Goal: Book appointment/travel/reservation

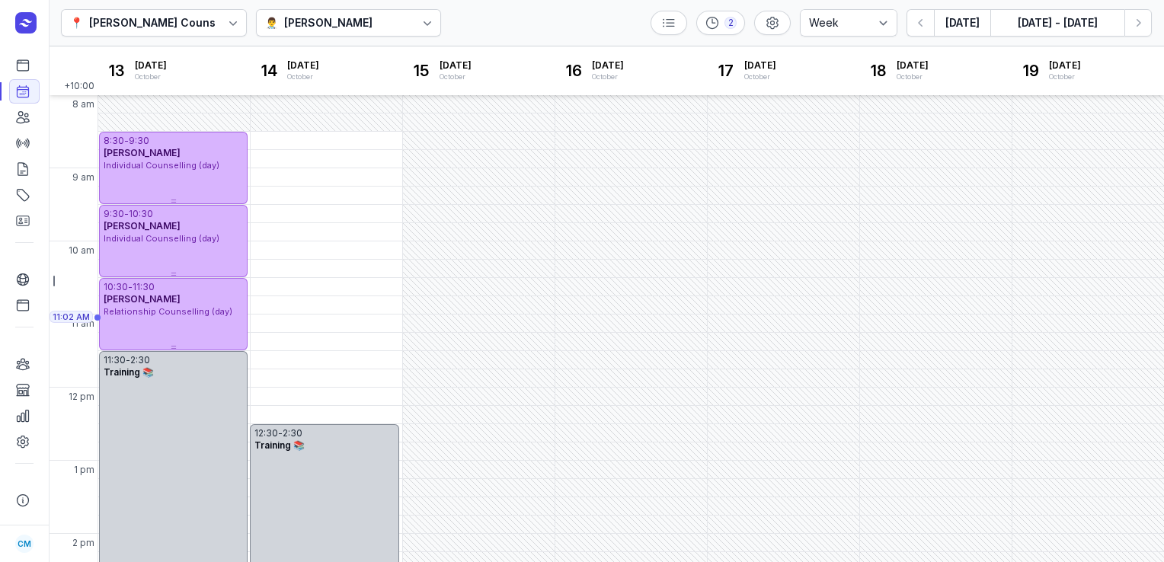
select select "week"
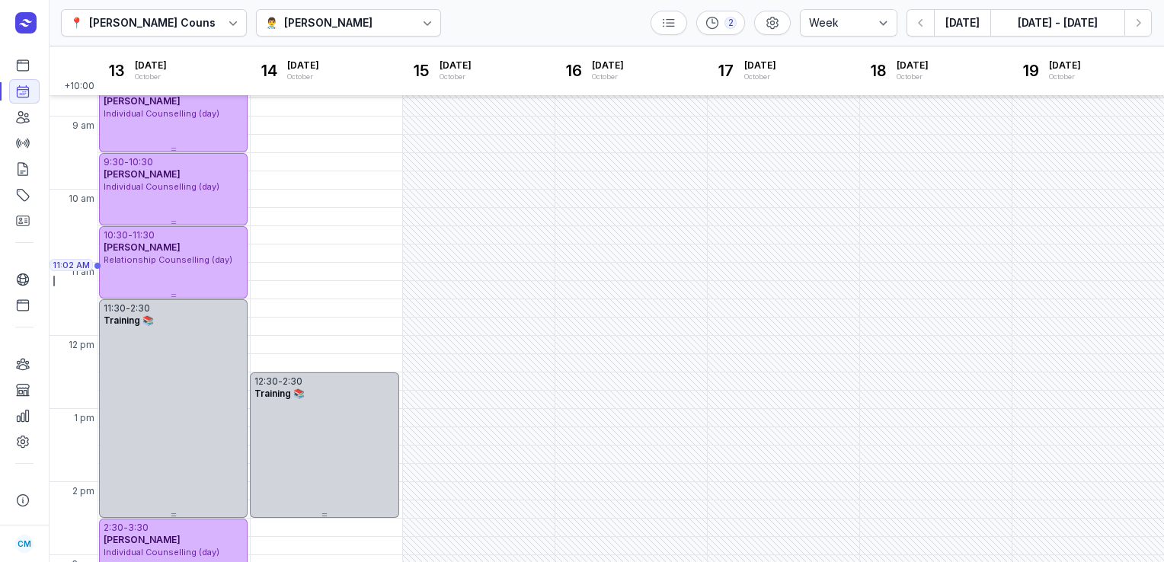
click at [420, 15] on icon at bounding box center [427, 22] width 15 height 15
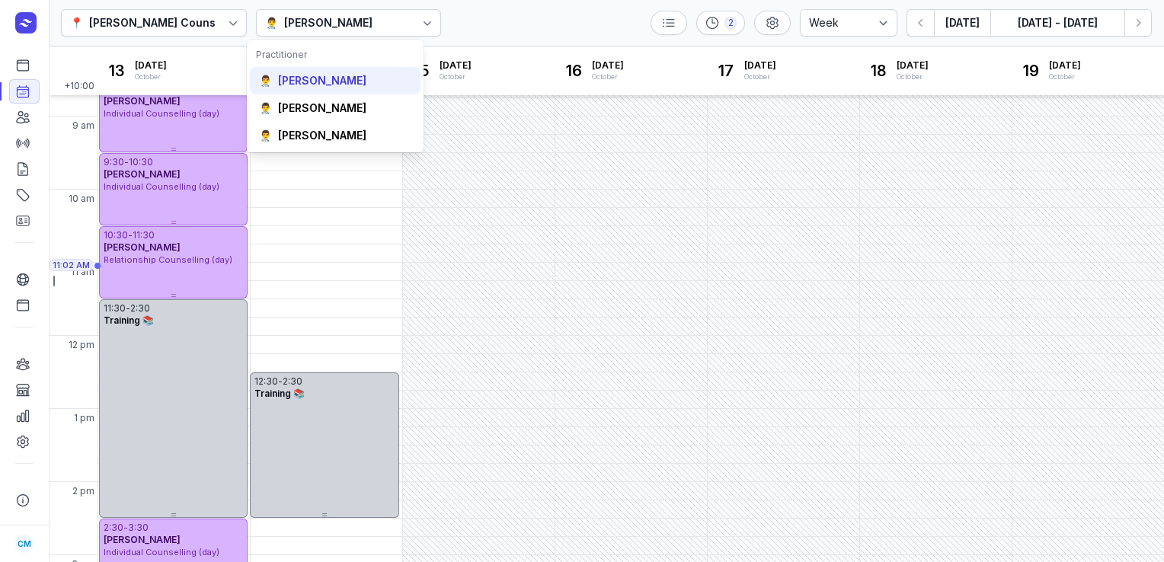
click at [366, 85] on div "[PERSON_NAME]" at bounding box center [322, 80] width 88 height 15
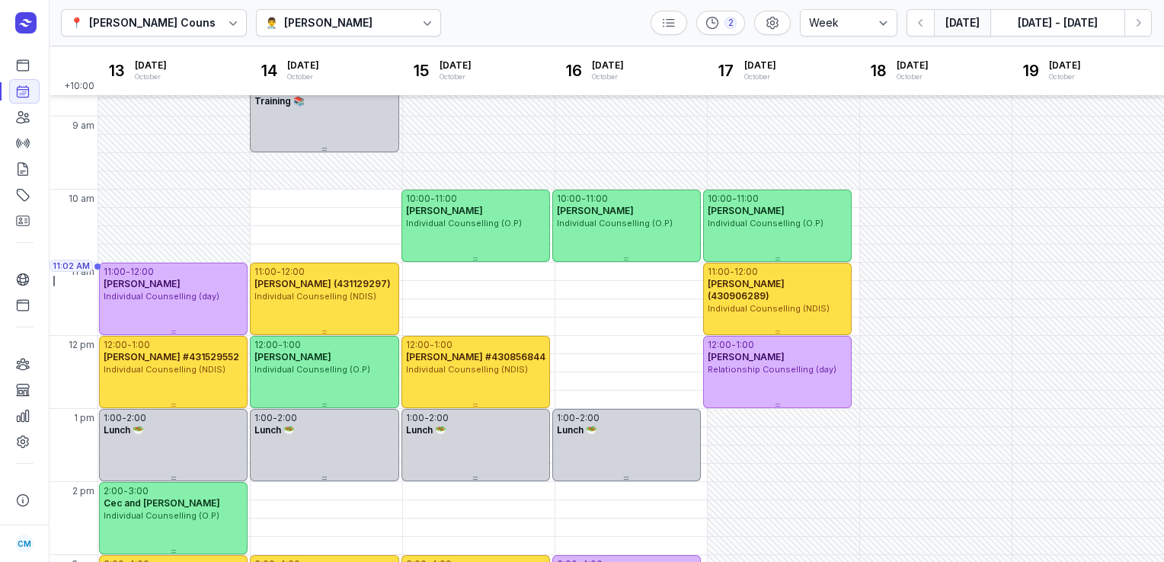
click at [964, 32] on button "[DATE]" at bounding box center [962, 22] width 56 height 27
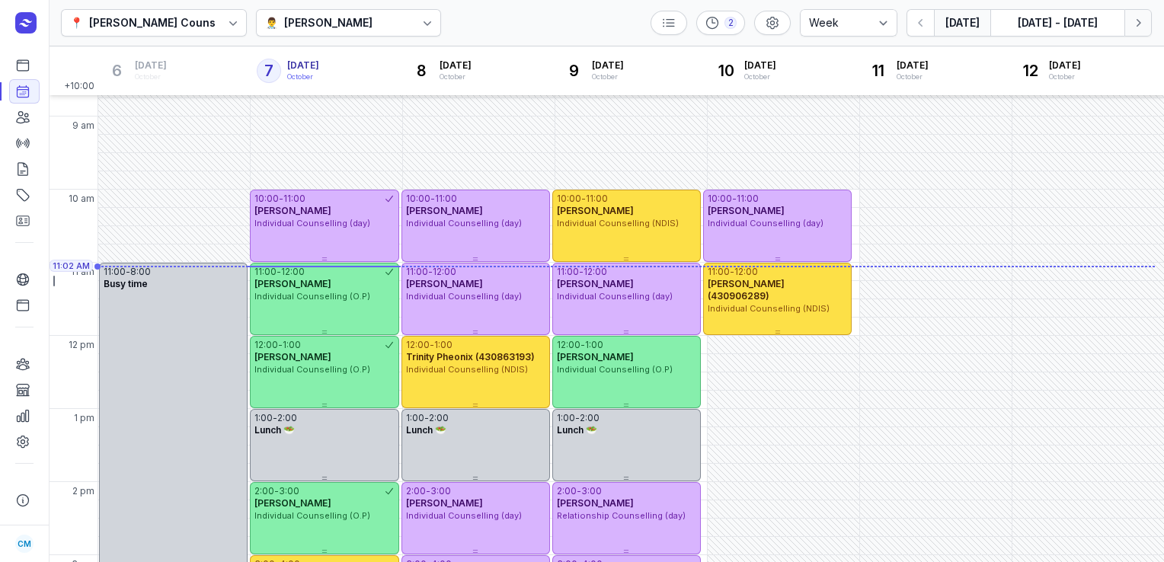
click at [1145, 22] on button "Next week" at bounding box center [1137, 22] width 27 height 27
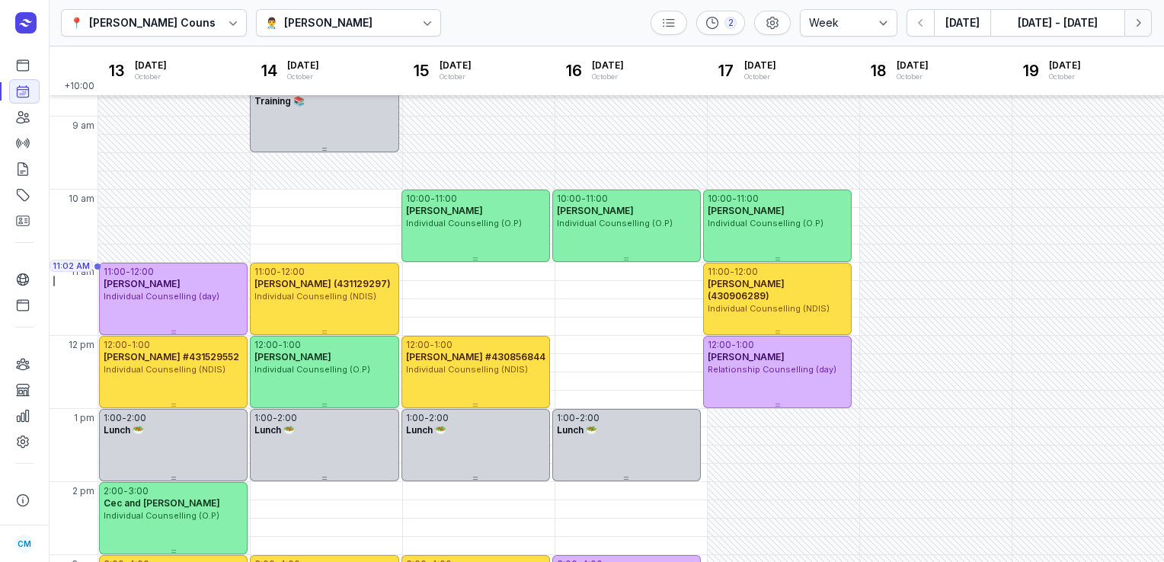
click at [1145, 22] on button "Next week" at bounding box center [1137, 22] width 27 height 27
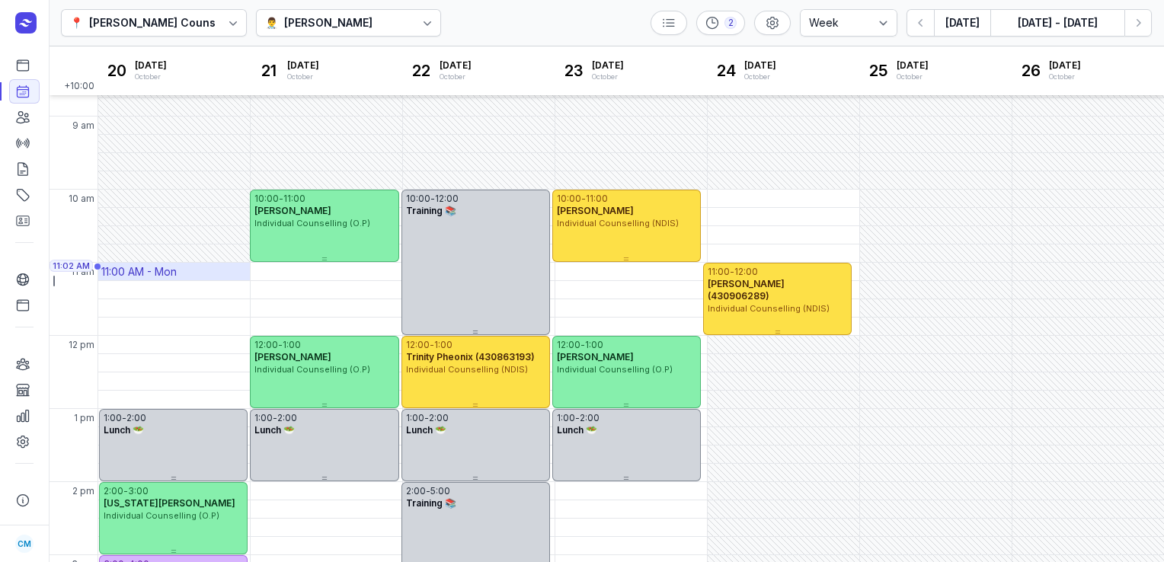
click at [177, 268] on div "11:00 AM - Mon" at bounding box center [138, 271] width 75 height 15
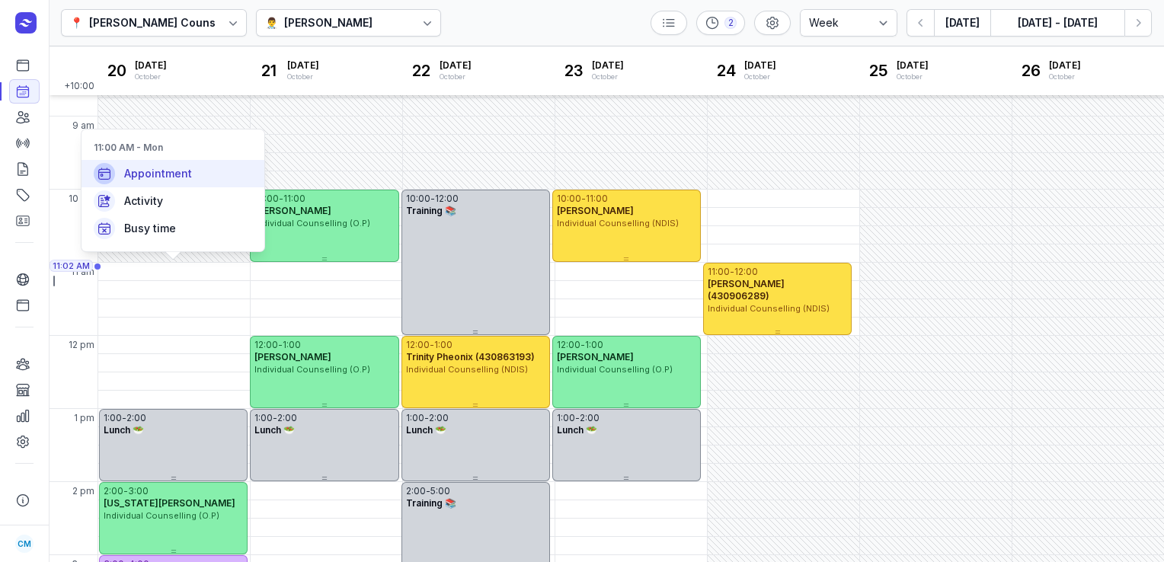
click at [185, 179] on span "Appointment" at bounding box center [158, 173] width 68 height 15
select select
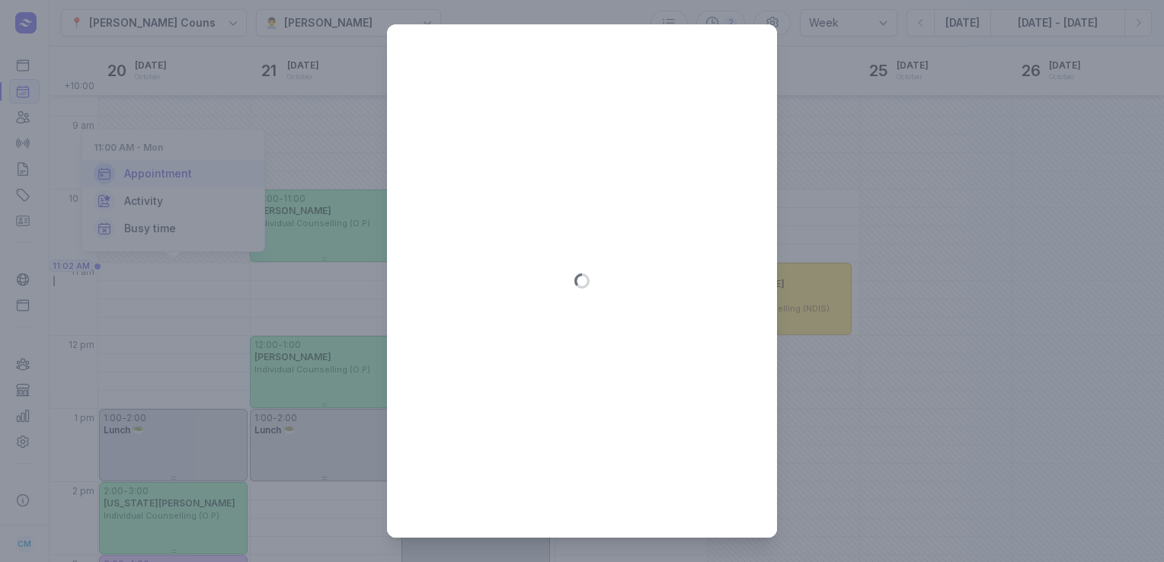
type input "[DATE]"
select select "11:00"
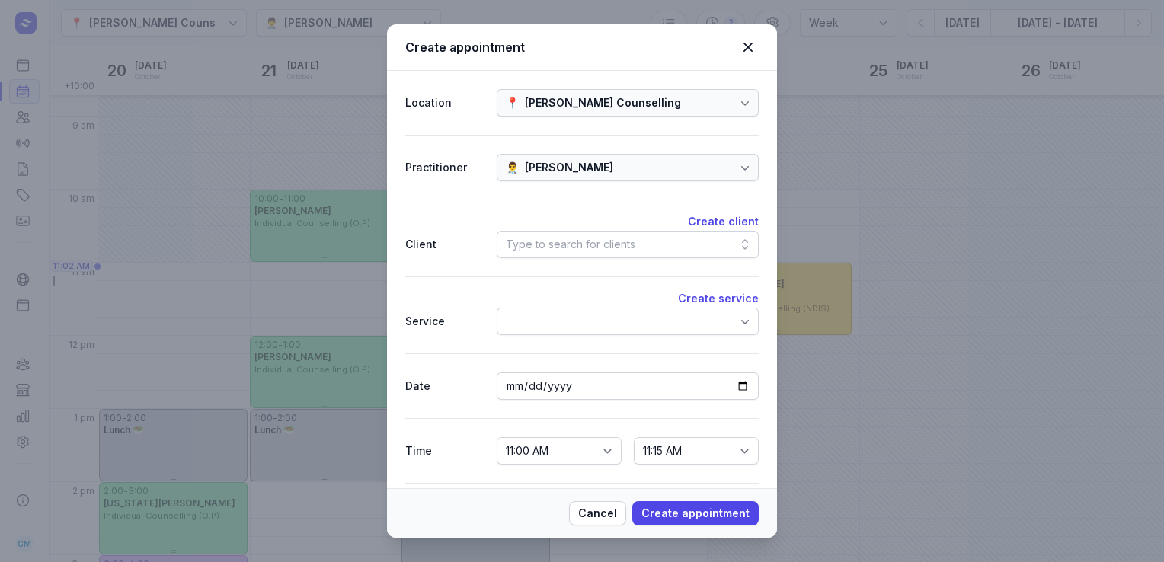
click at [545, 246] on div "Type to search for clients" at bounding box center [570, 244] width 129 height 18
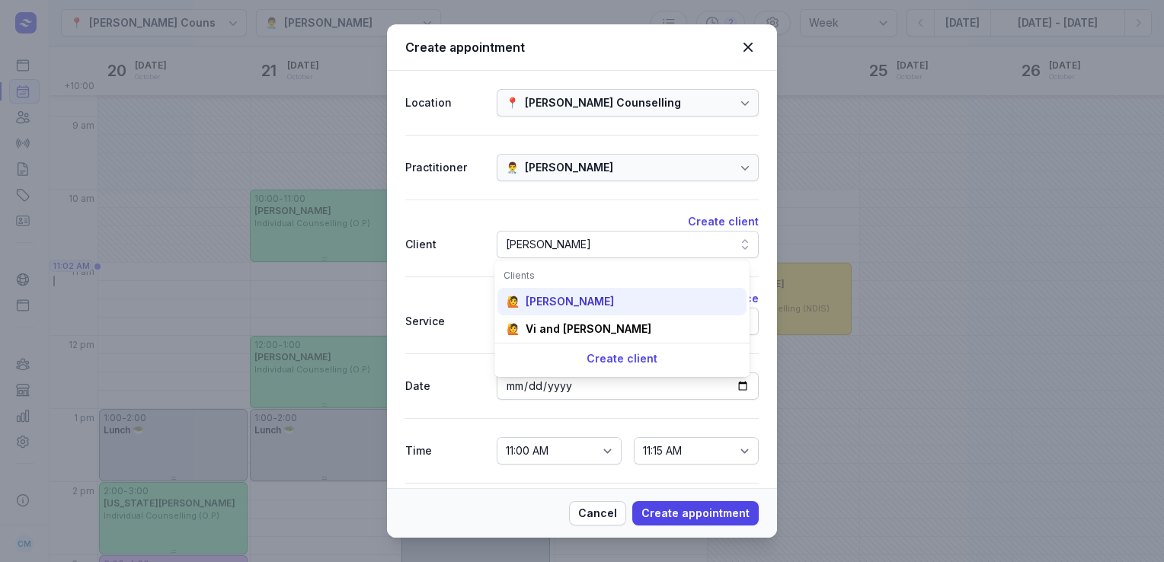
type input "[PERSON_NAME]"
click at [547, 304] on div "[PERSON_NAME]" at bounding box center [570, 301] width 88 height 15
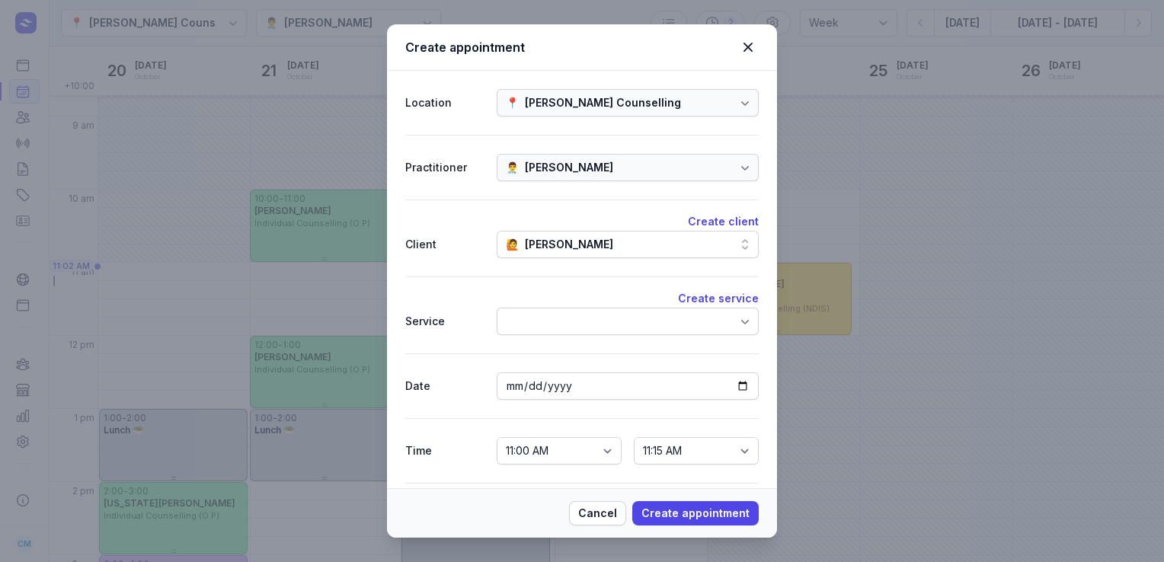
click at [544, 315] on div at bounding box center [628, 321] width 262 height 27
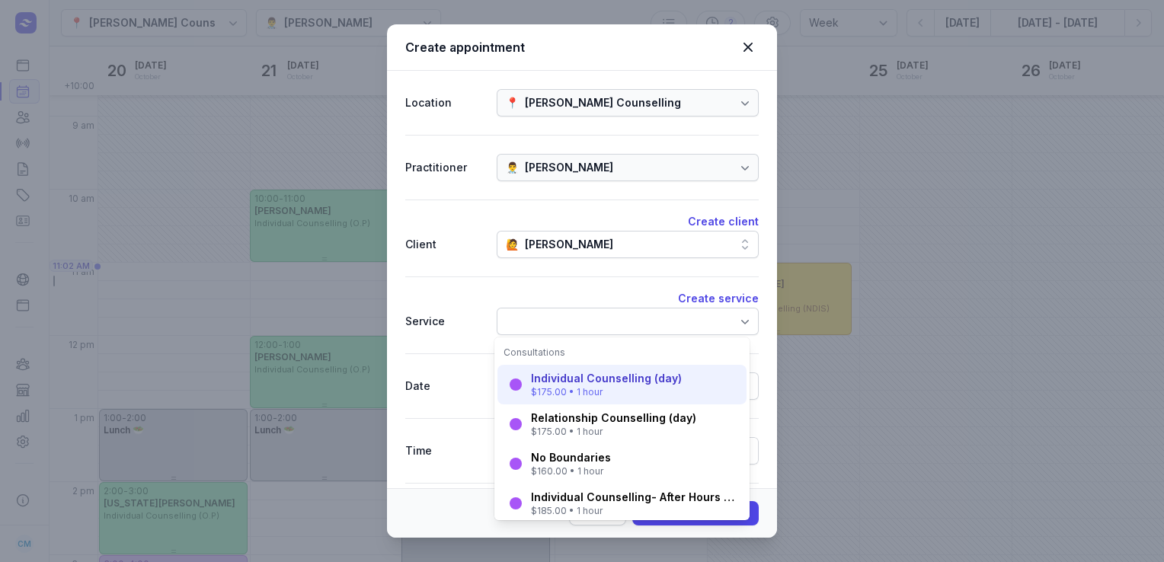
click at [571, 379] on div "Individual Counselling (day)" at bounding box center [606, 378] width 151 height 15
select select "12:00"
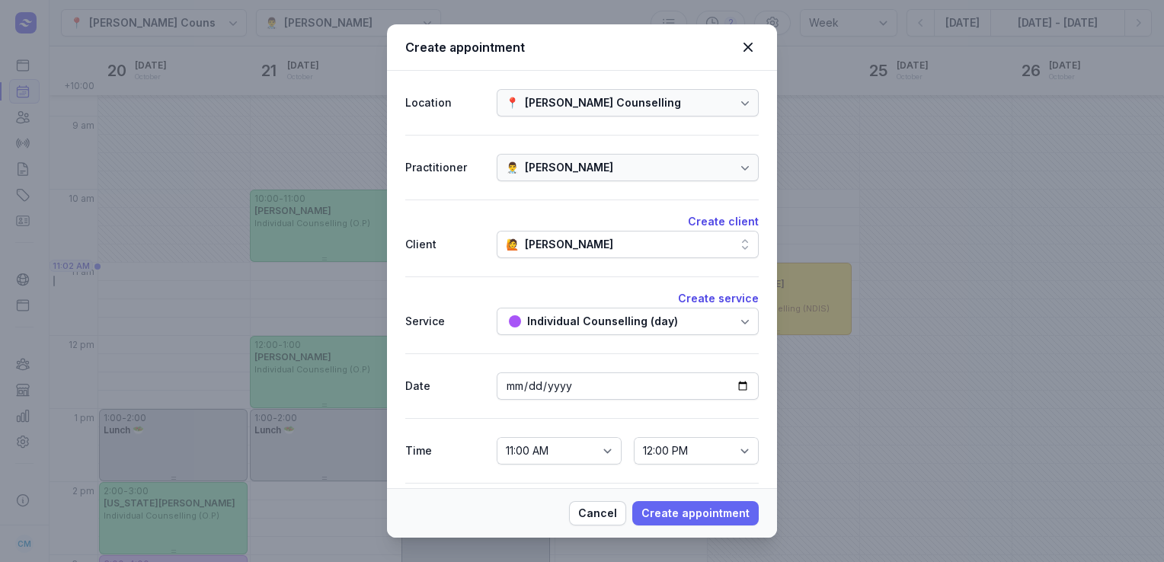
click at [717, 505] on span "Create appointment" at bounding box center [695, 513] width 108 height 18
select select
